Goal: Information Seeking & Learning: Learn about a topic

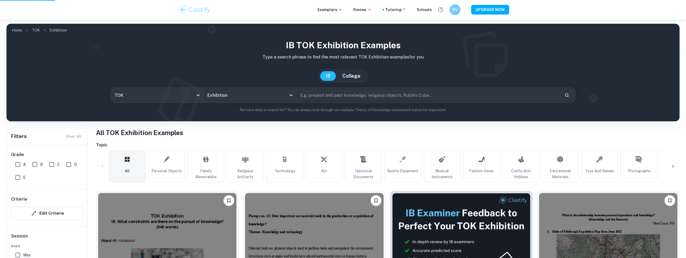
scroll to position [135, 0]
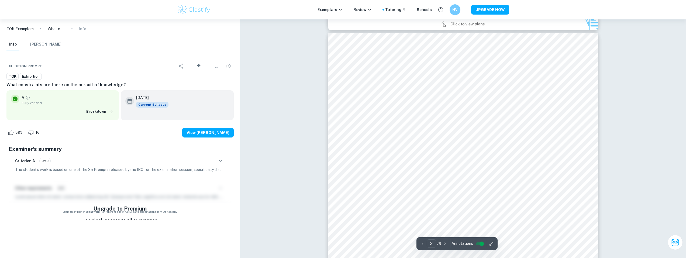
scroll to position [781, 0]
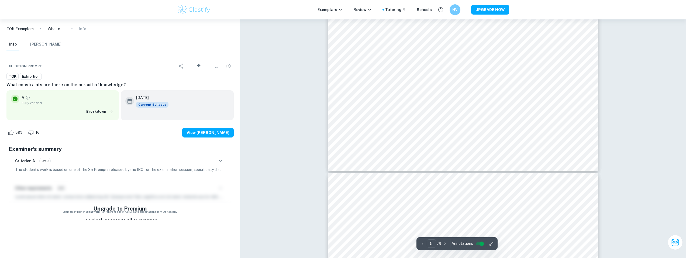
type input "6"
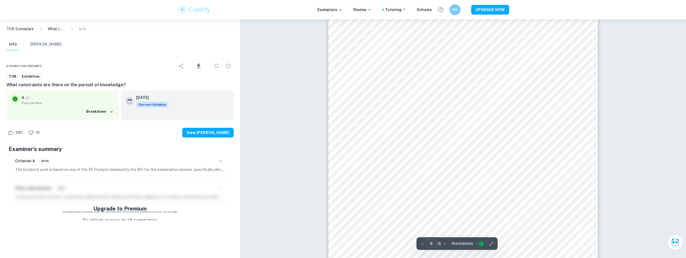
scroll to position [1832, 0]
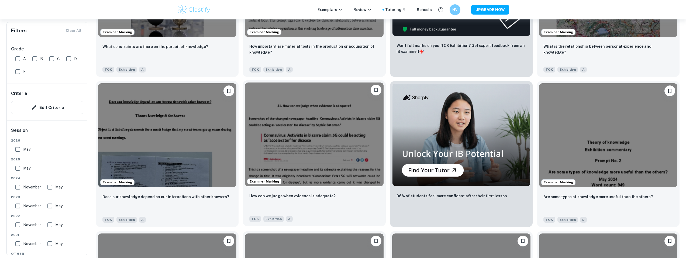
scroll to position [269, 0]
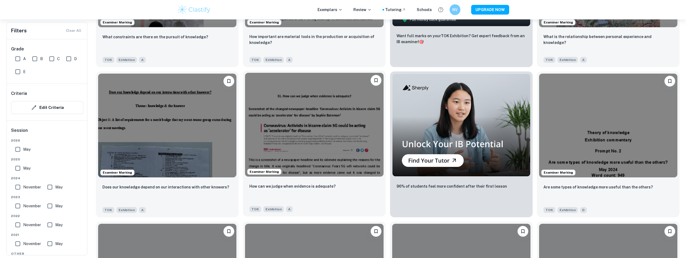
click at [311, 138] on img at bounding box center [314, 125] width 138 height 104
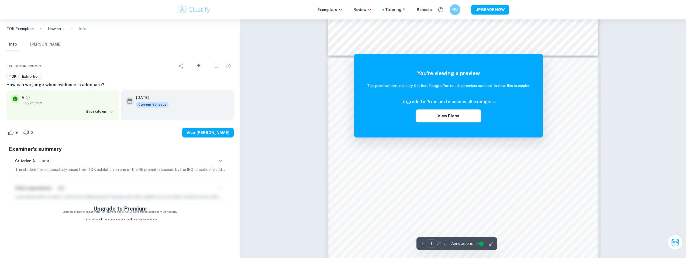
scroll to position [458, 0]
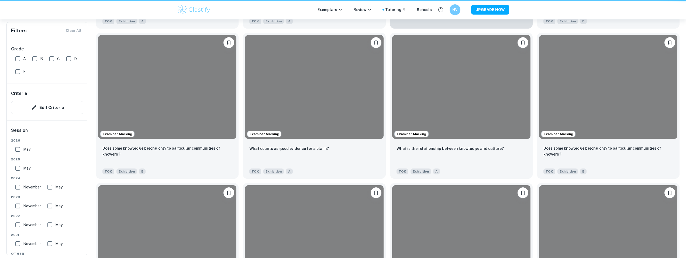
scroll to position [269, 0]
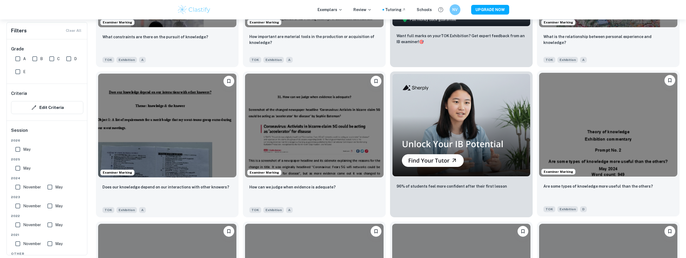
click at [597, 145] on img at bounding box center [608, 125] width 138 height 104
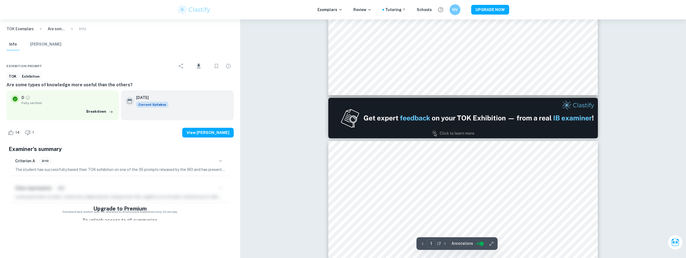
type input "2"
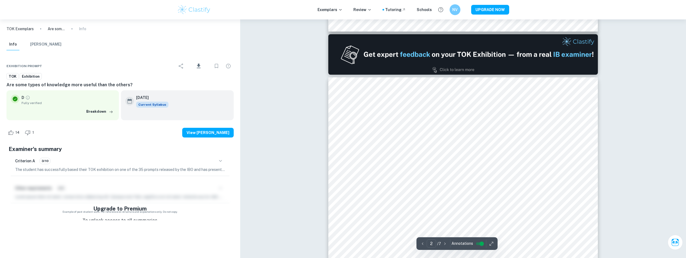
scroll to position [404, 0]
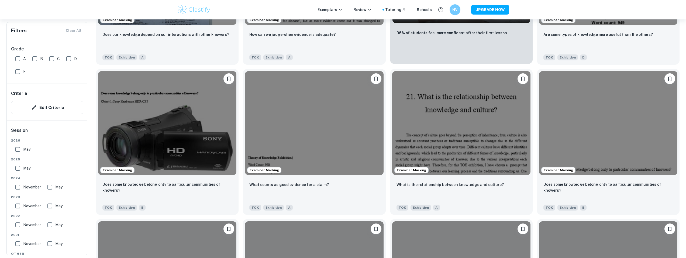
scroll to position [431, 0]
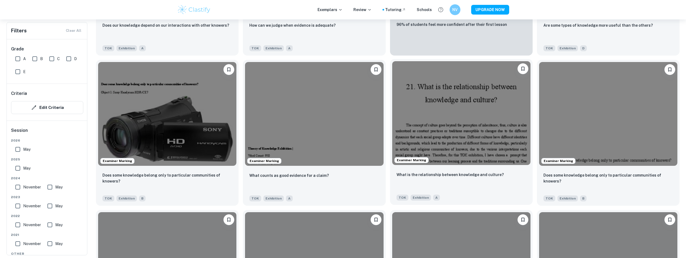
click at [424, 131] on img at bounding box center [461, 113] width 138 height 104
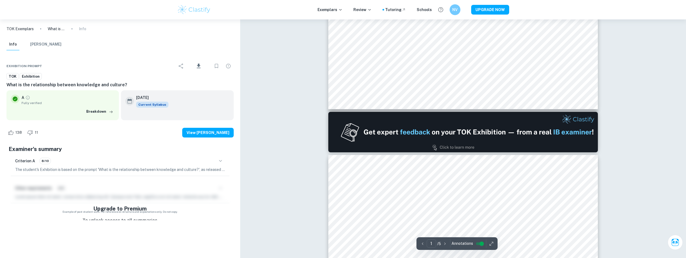
type input "2"
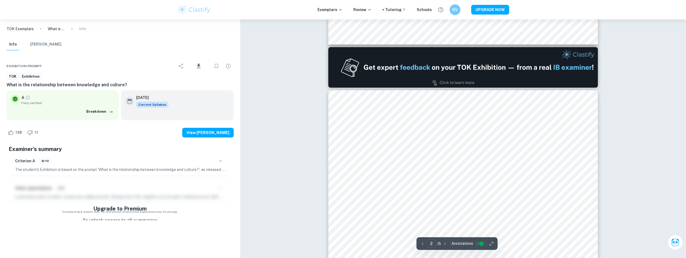
scroll to position [350, 0]
